Goal: Task Accomplishment & Management: Manage account settings

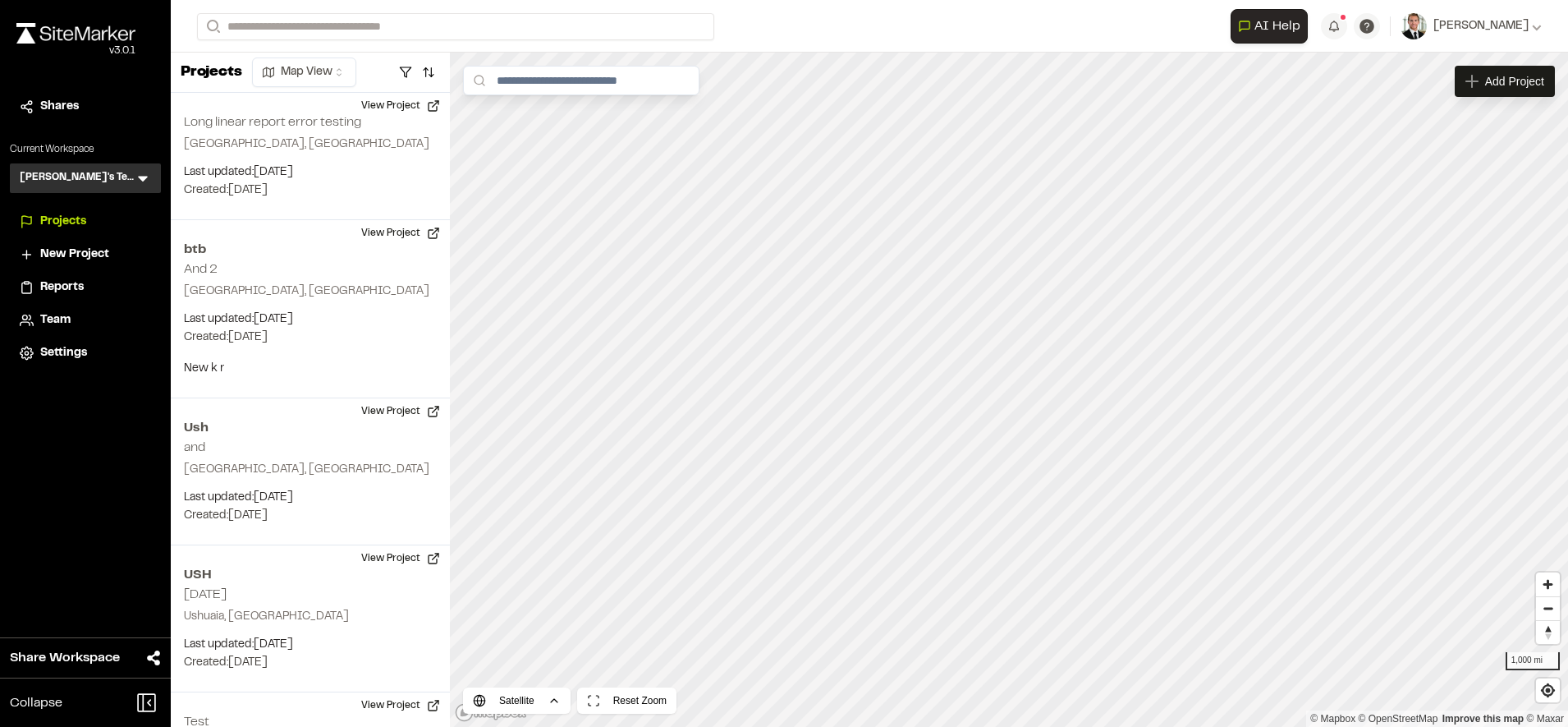
click at [75, 226] on span "Projects" at bounding box center [63, 222] width 46 height 18
click at [79, 289] on span "Reports" at bounding box center [62, 288] width 44 height 18
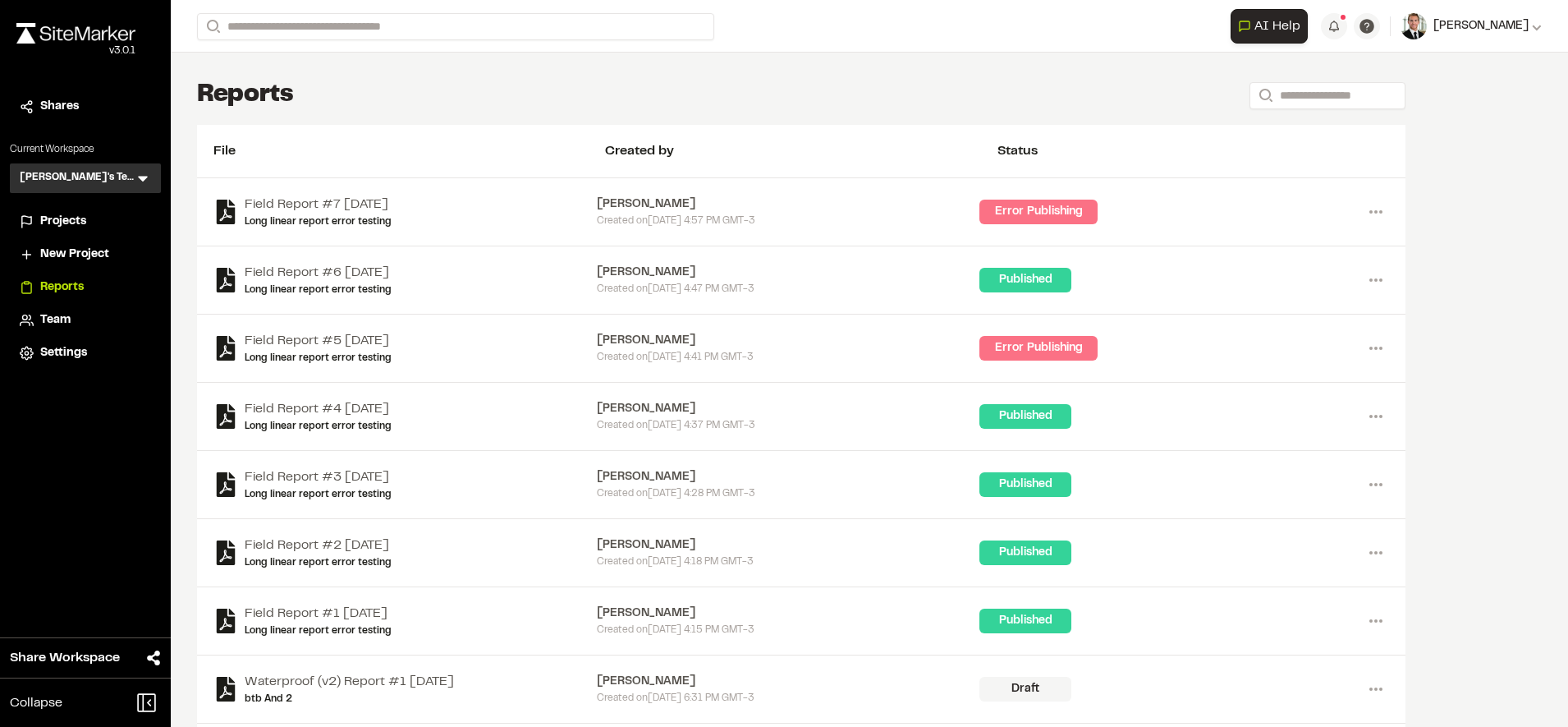
click at [1532, 25] on icon at bounding box center [1537, 26] width 10 height 10
click at [1434, 137] on link "Sign Out" at bounding box center [1470, 137] width 143 height 25
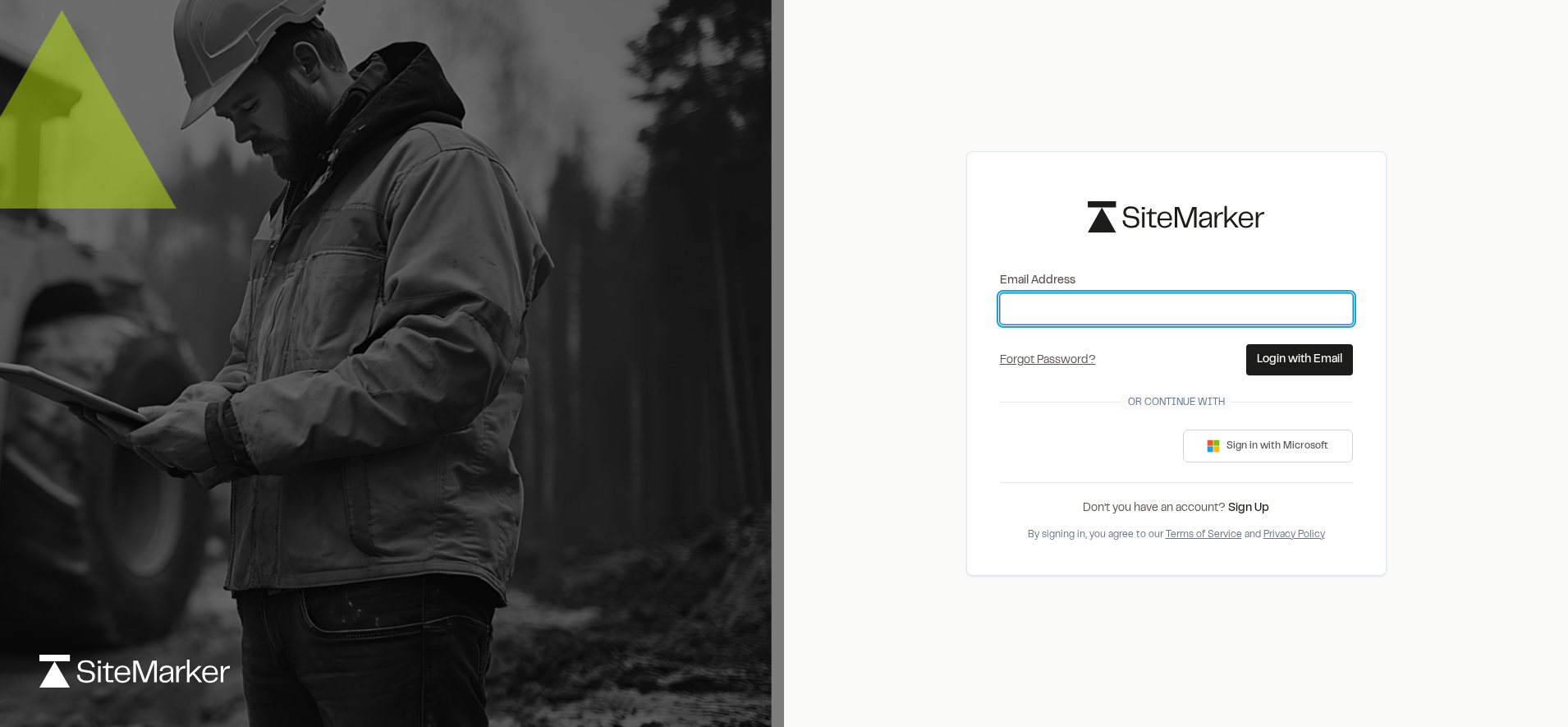
click at [1228, 319] on input "Email Address" at bounding box center [1176, 309] width 353 height 31
type input "**********"
click at [1284, 354] on button "Login with Email" at bounding box center [1300, 359] width 107 height 31
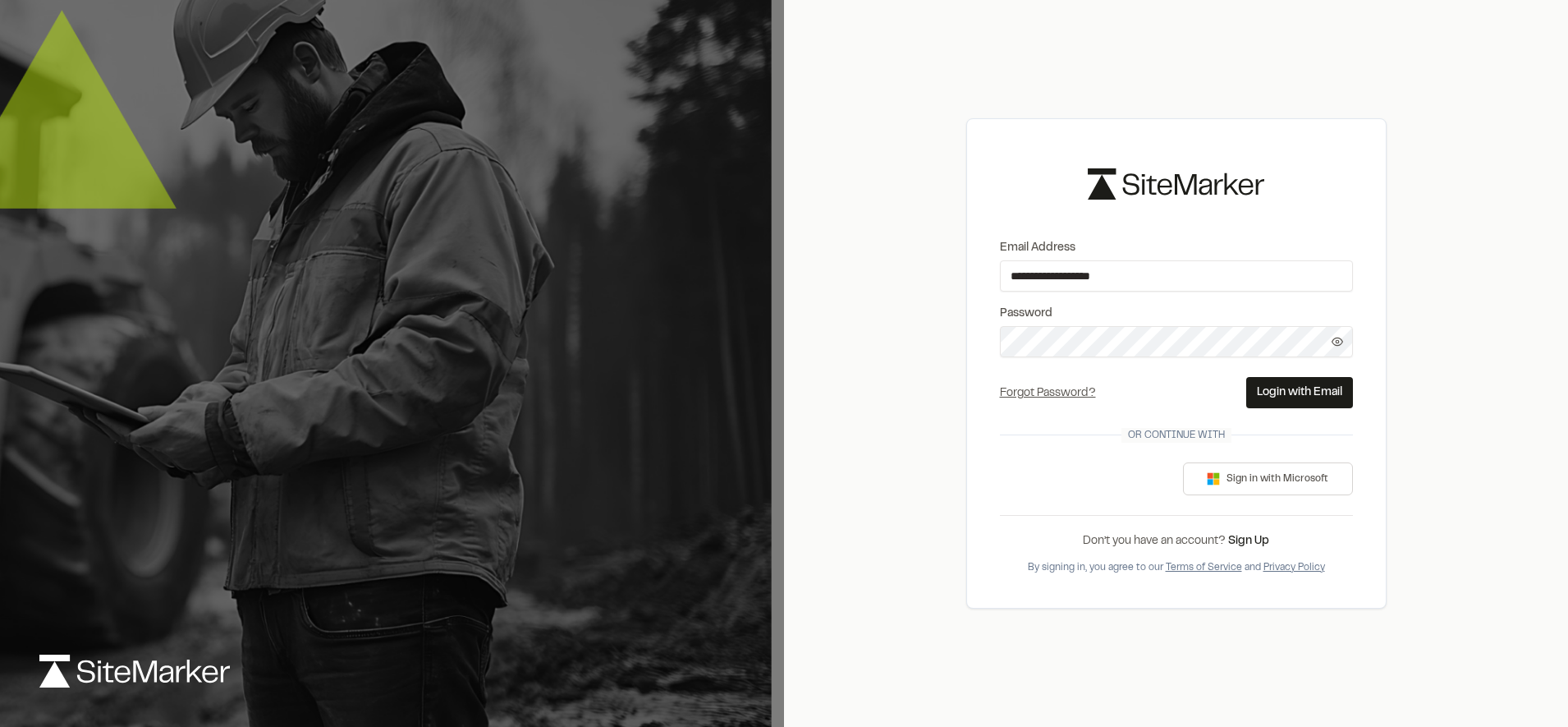
click at [1292, 378] on button "Login with Email" at bounding box center [1300, 392] width 107 height 31
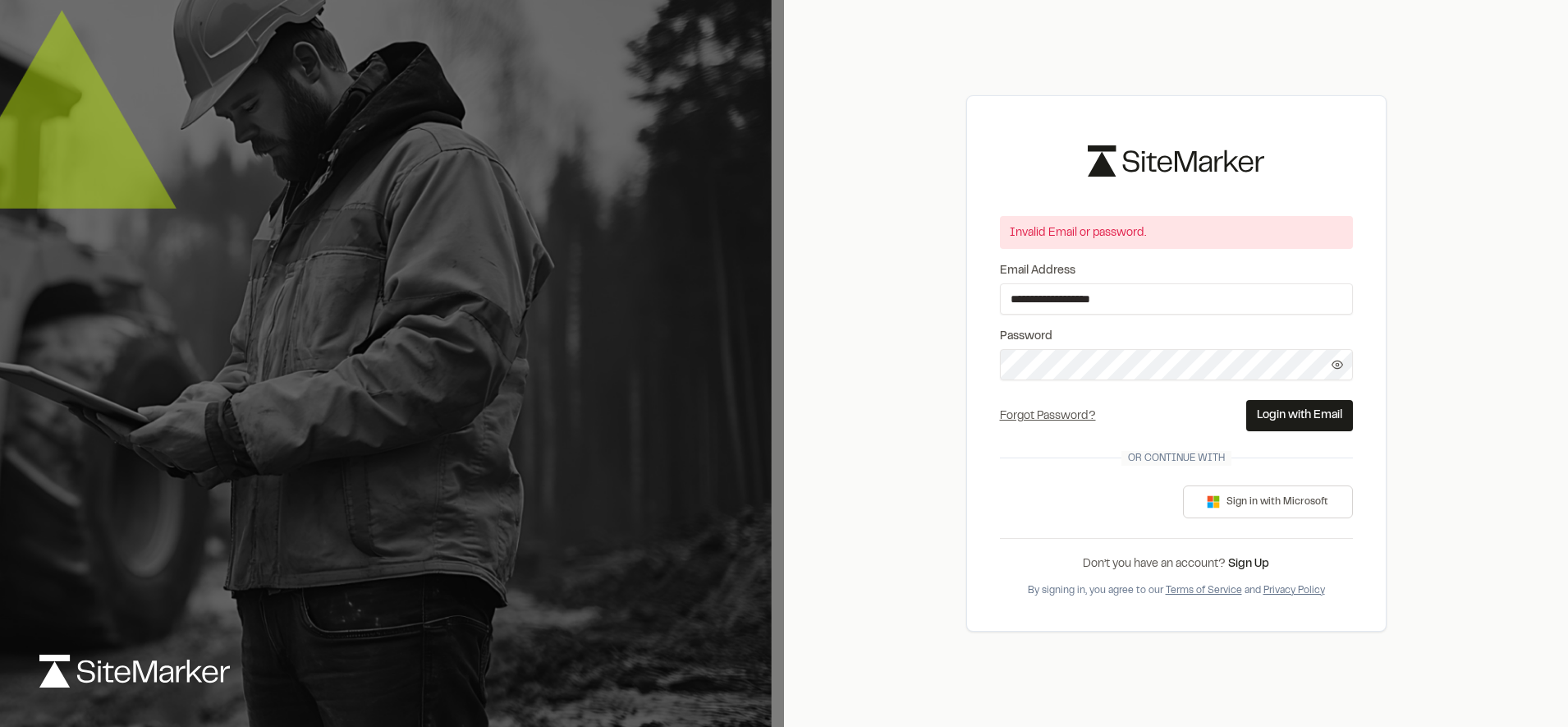
click at [1338, 366] on icon at bounding box center [1338, 364] width 12 height 12
